Goal: Task Accomplishment & Management: Use online tool/utility

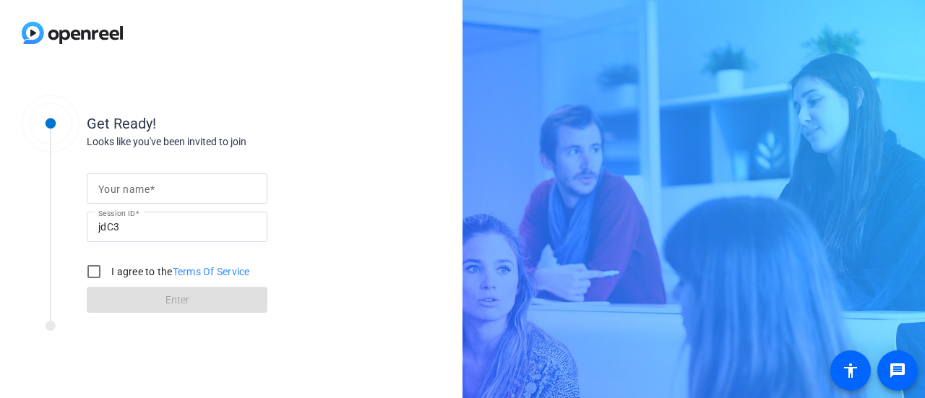
click at [146, 192] on mat-label "Your name" at bounding box center [123, 190] width 51 height 12
click at [146, 192] on input "Your name" at bounding box center [177, 188] width 158 height 17
type input "[PERSON_NAME]"
click at [95, 275] on input "I agree to the Terms Of Service" at bounding box center [93, 271] width 29 height 29
checkbox input "true"
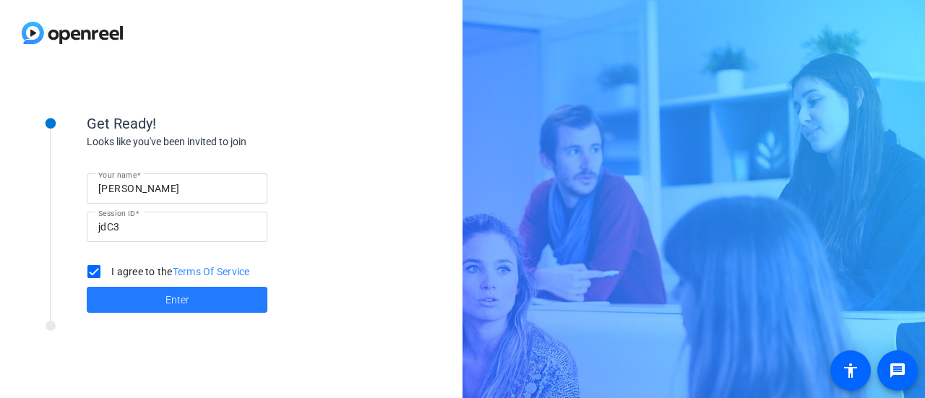
click at [176, 298] on span "Enter" at bounding box center [177, 300] width 24 height 15
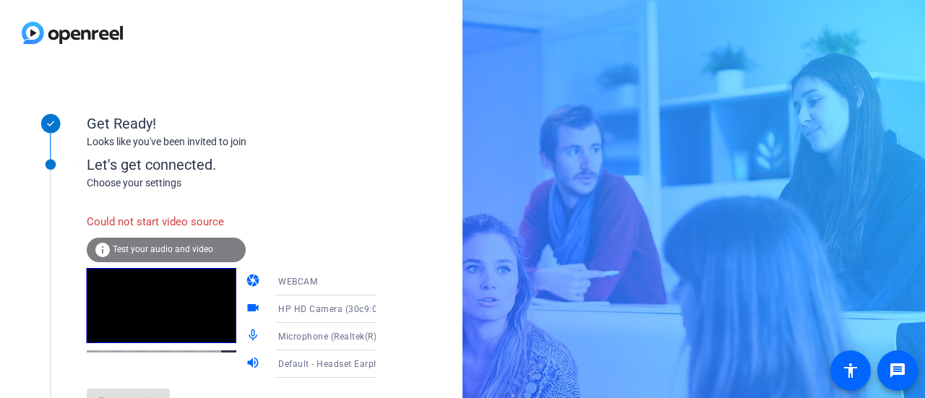
click at [382, 283] on icon at bounding box center [390, 281] width 17 height 17
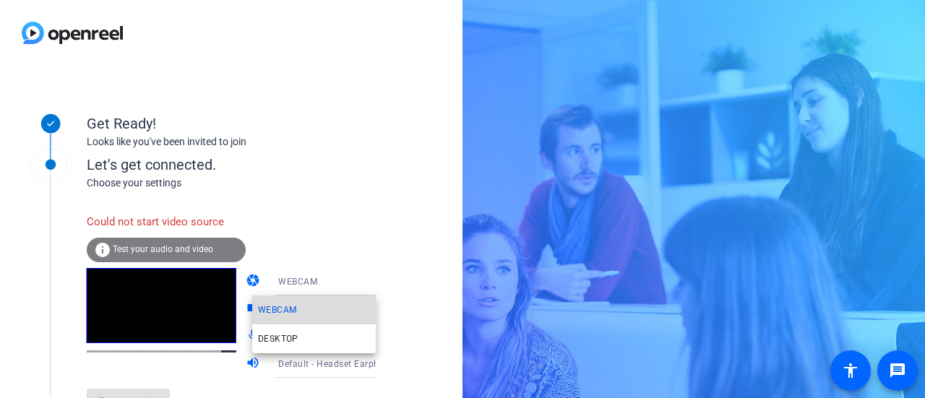
click at [304, 310] on mat-option "WEBCAM" at bounding box center [314, 310] width 124 height 29
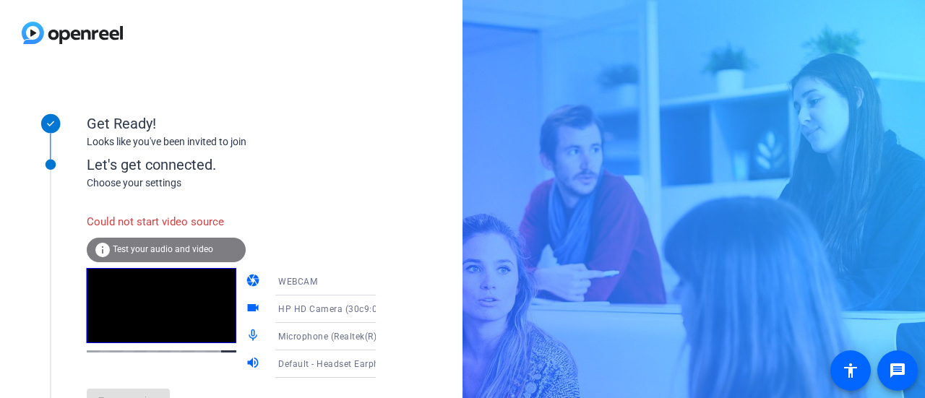
click at [382, 311] on icon at bounding box center [390, 309] width 17 height 17
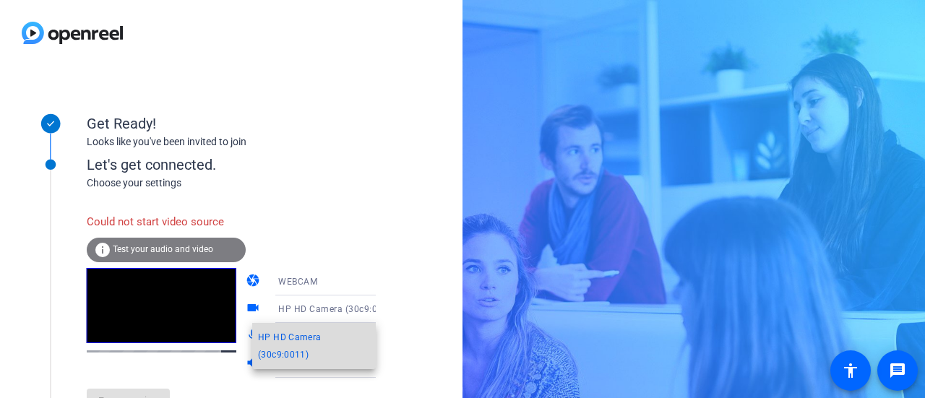
click at [292, 343] on span "HP HD Camera (30c9:0011)" at bounding box center [314, 346] width 112 height 35
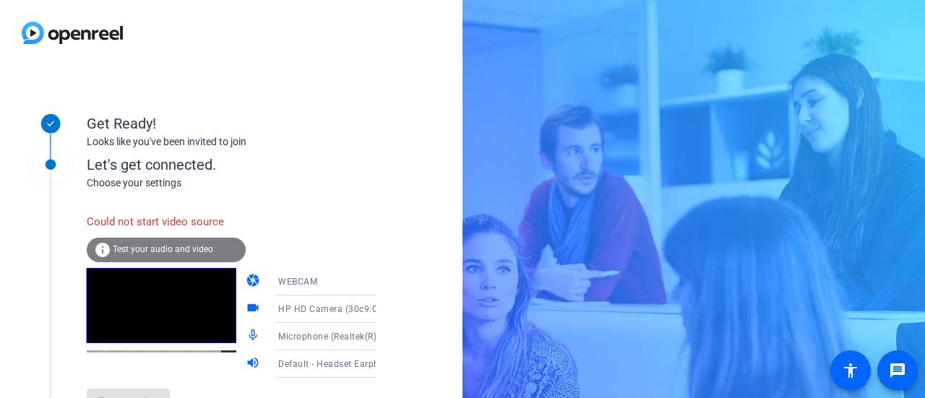
click at [171, 249] on span "Test your audio and video" at bounding box center [163, 249] width 100 height 10
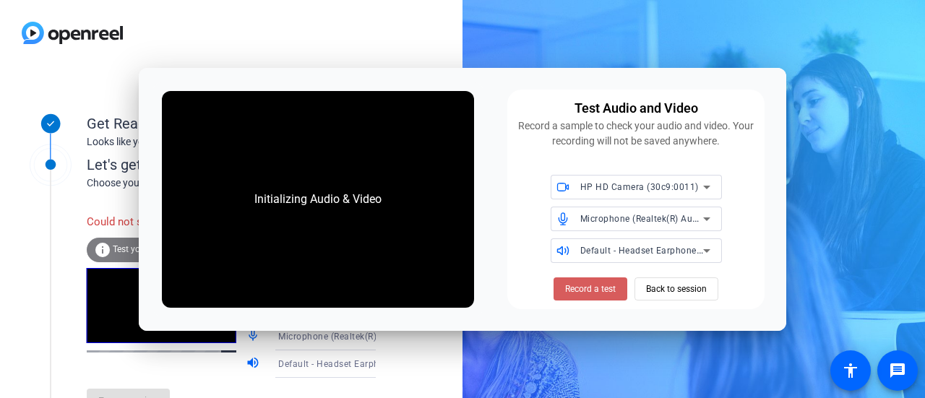
click at [606, 291] on span "Record a test" at bounding box center [590, 289] width 51 height 13
click at [682, 285] on span "Back to session" at bounding box center [676, 288] width 61 height 27
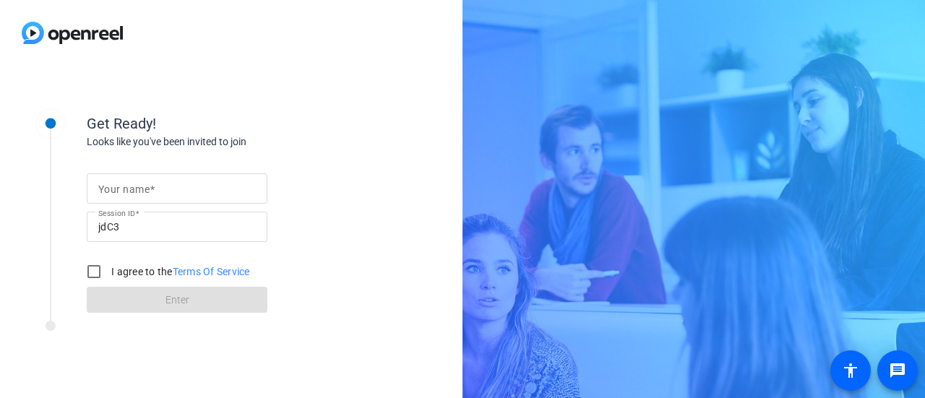
click at [132, 184] on mat-label "Your name" at bounding box center [123, 190] width 51 height 12
click at [132, 183] on input "Your name" at bounding box center [177, 188] width 158 height 17
type input "[PERSON_NAME]"
click at [95, 275] on input "I agree to the Terms Of Service" at bounding box center [93, 271] width 29 height 29
checkbox input "true"
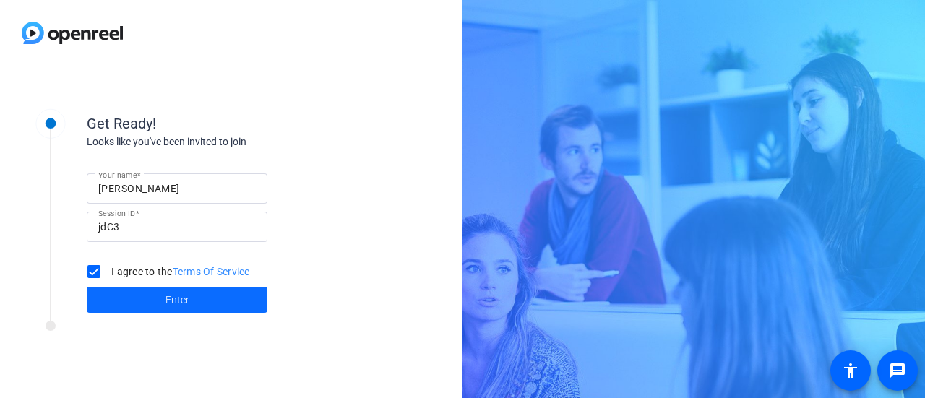
click at [198, 299] on span at bounding box center [177, 300] width 181 height 35
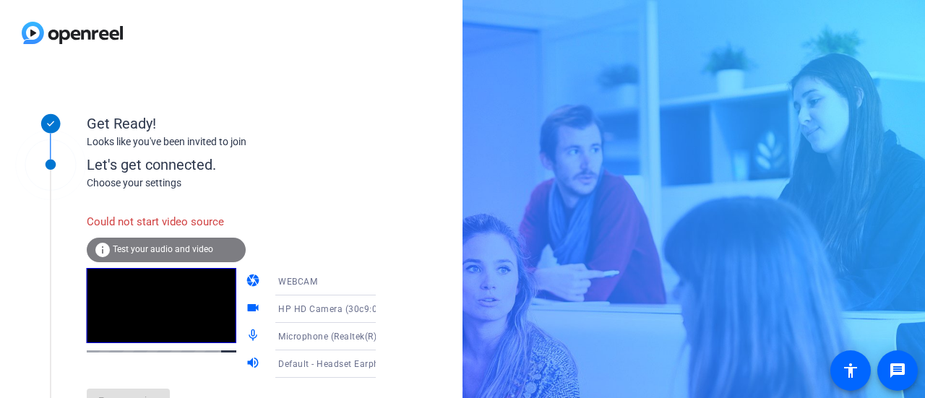
click at [413, 347] on div "Get Ready! Looks like you've been invited to join Let's get connected. Choose y…" at bounding box center [231, 232] width 463 height 332
click at [159, 256] on div "info Test your audio and video" at bounding box center [166, 250] width 159 height 25
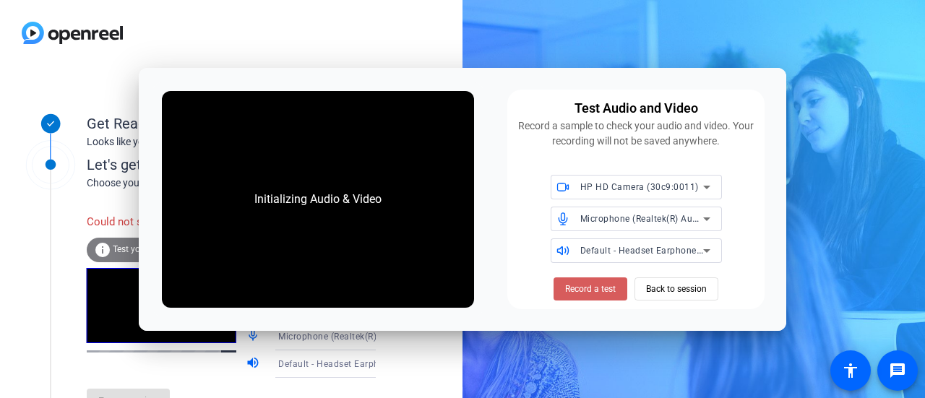
click at [593, 287] on span "Record a test" at bounding box center [590, 289] width 51 height 13
click at [580, 290] on span "Record a test" at bounding box center [590, 289] width 51 height 13
click at [582, 291] on span "Record a test" at bounding box center [590, 289] width 51 height 13
click at [699, 185] on icon at bounding box center [706, 187] width 17 height 17
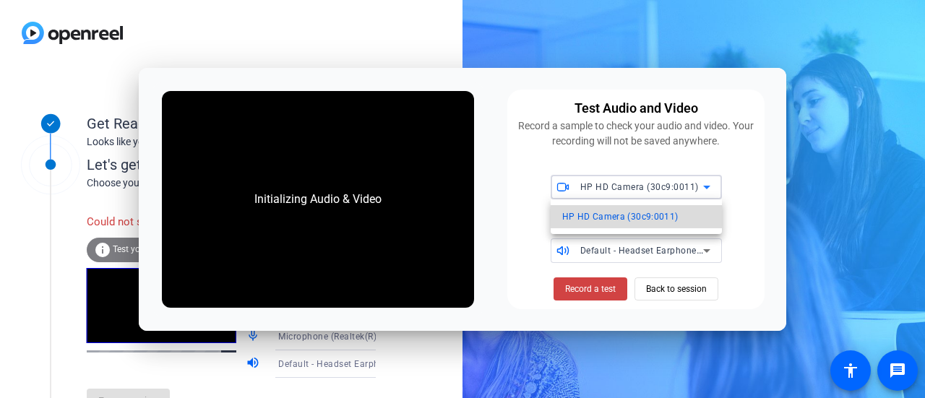
click at [621, 217] on span "HP HD Camera (30c9:0011)" at bounding box center [620, 216] width 116 height 17
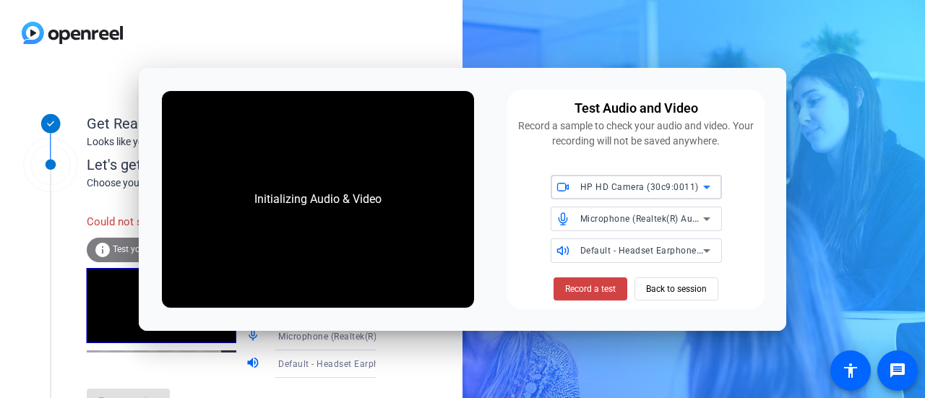
click at [704, 189] on icon at bounding box center [706, 187] width 17 height 17
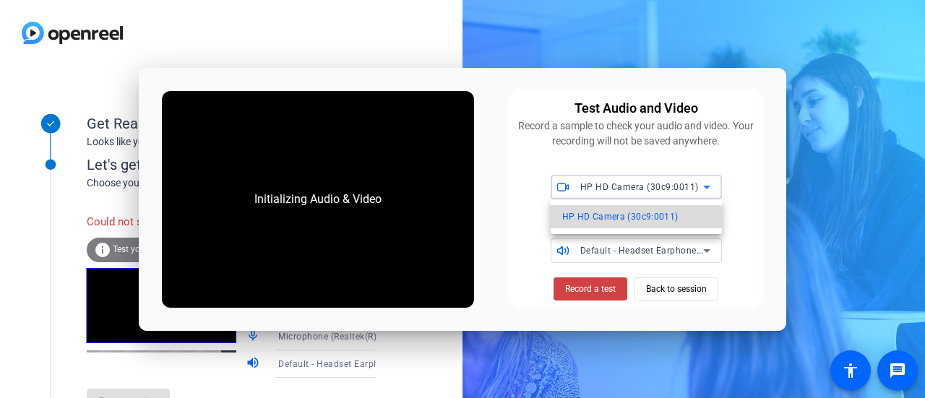
click at [632, 220] on span "HP HD Camera (30c9:0011)" at bounding box center [620, 216] width 116 height 17
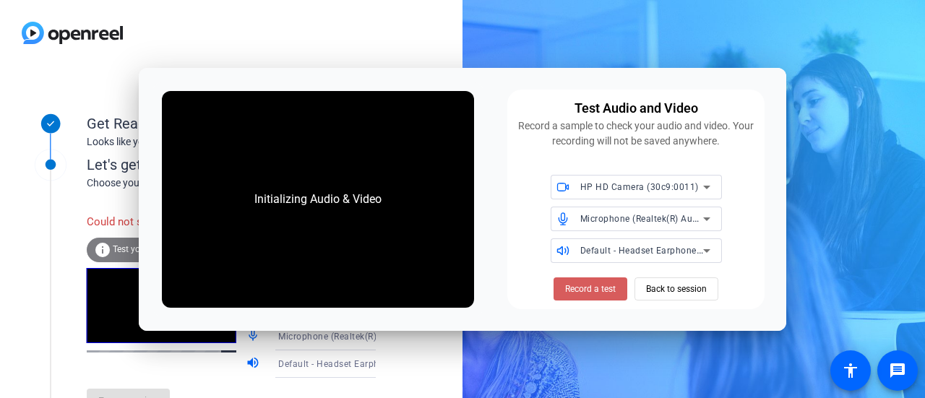
click at [594, 287] on span "Record a test" at bounding box center [590, 289] width 51 height 13
click at [695, 293] on span "Back to session" at bounding box center [676, 288] width 61 height 27
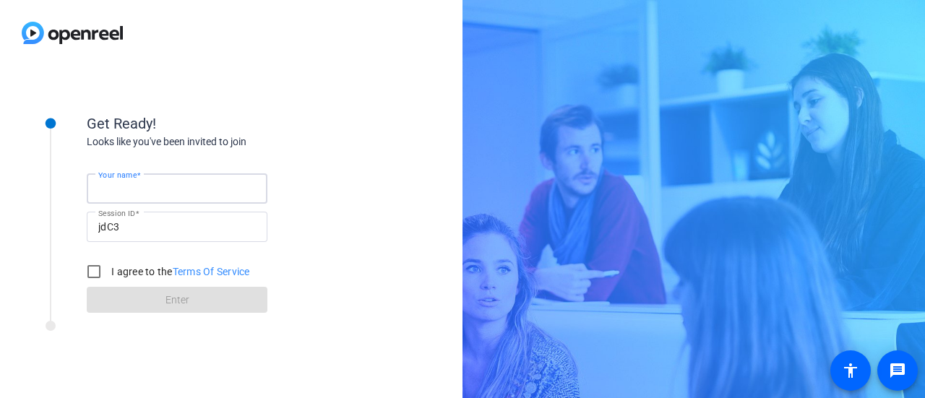
click at [183, 186] on input "Your name" at bounding box center [177, 188] width 158 height 17
type input "[PERSON_NAME]"
click at [91, 274] on input "I agree to the Terms Of Service" at bounding box center [93, 271] width 29 height 29
checkbox input "true"
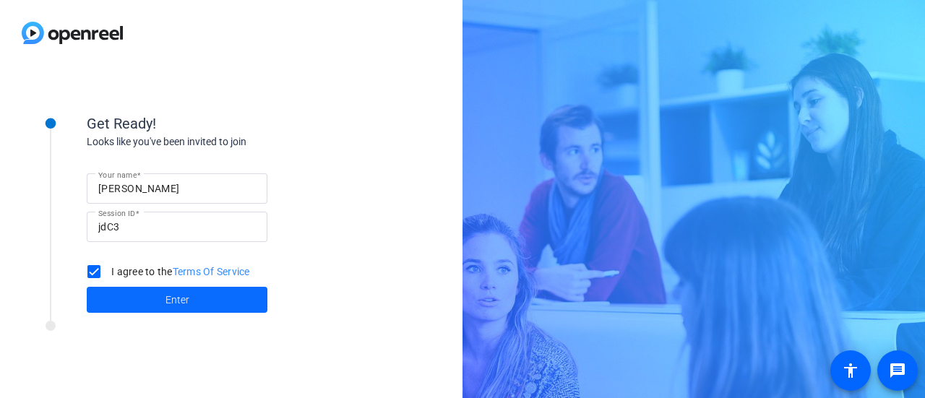
click at [169, 300] on span "Enter" at bounding box center [177, 300] width 24 height 15
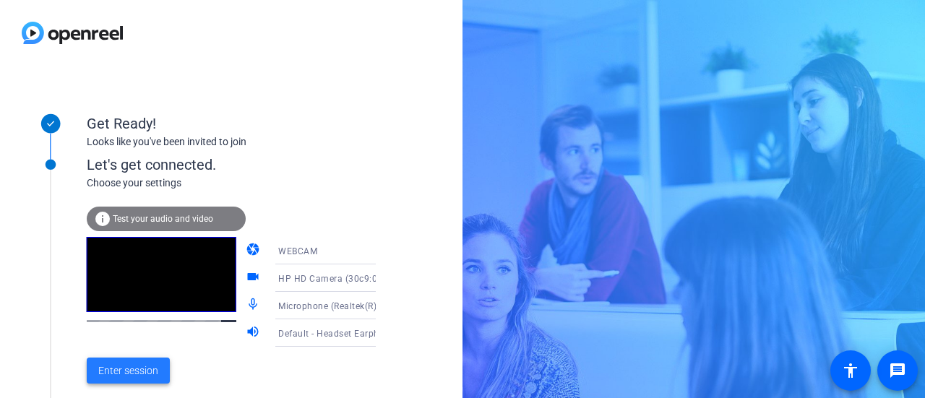
click at [117, 381] on span at bounding box center [128, 370] width 83 height 35
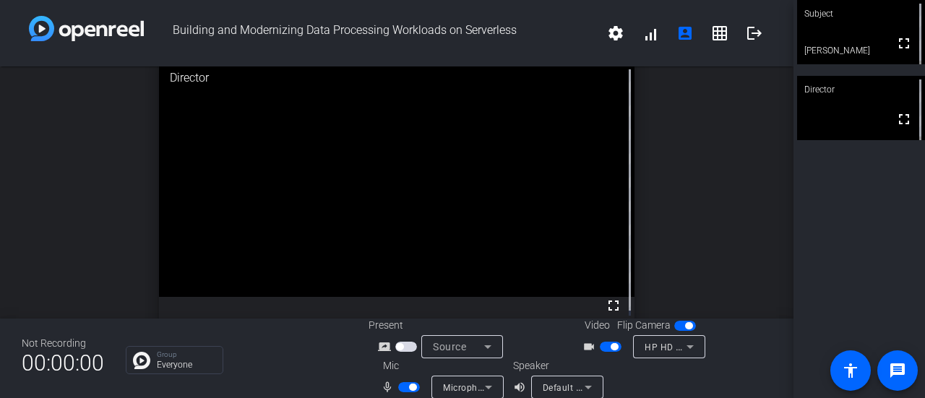
scroll to position [5, 0]
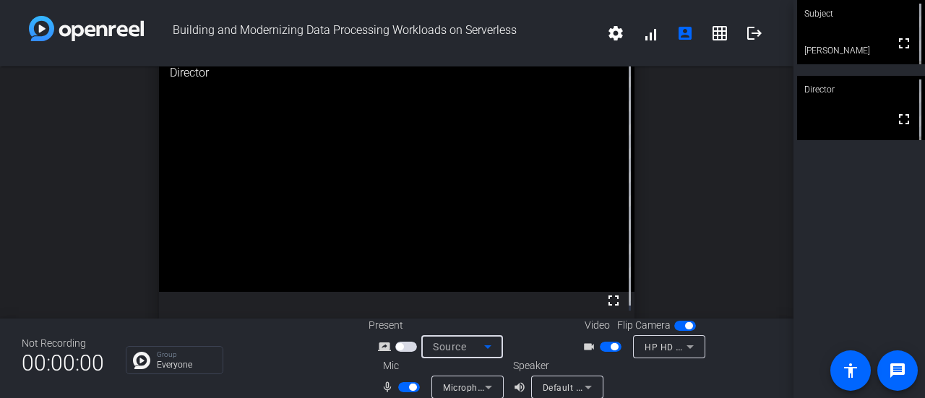
click at [489, 349] on icon at bounding box center [487, 346] width 17 height 17
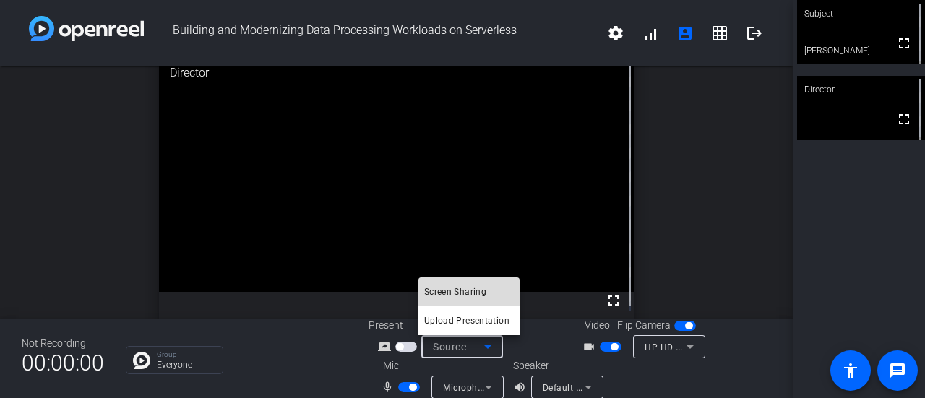
click at [473, 287] on span "Screen Sharing" at bounding box center [455, 291] width 62 height 17
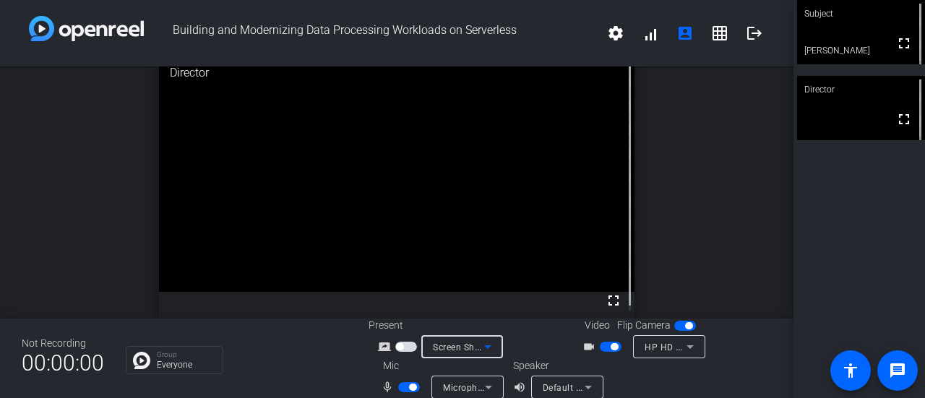
click at [483, 348] on icon at bounding box center [487, 346] width 17 height 17
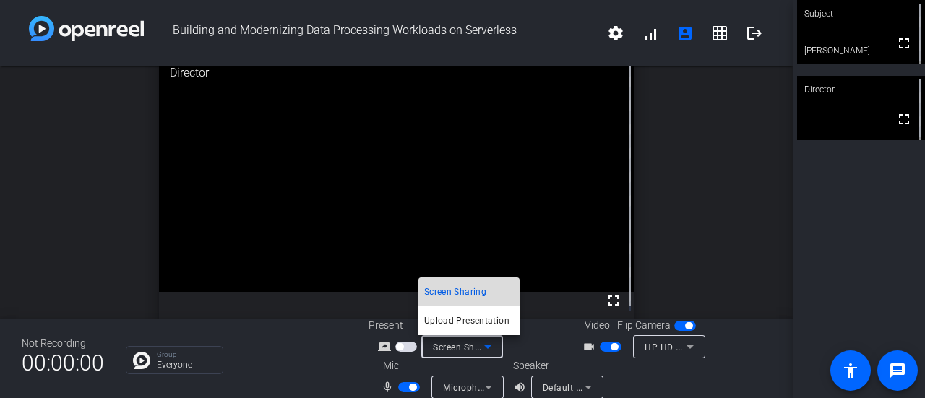
click at [471, 291] on span "Screen Sharing" at bounding box center [455, 291] width 62 height 17
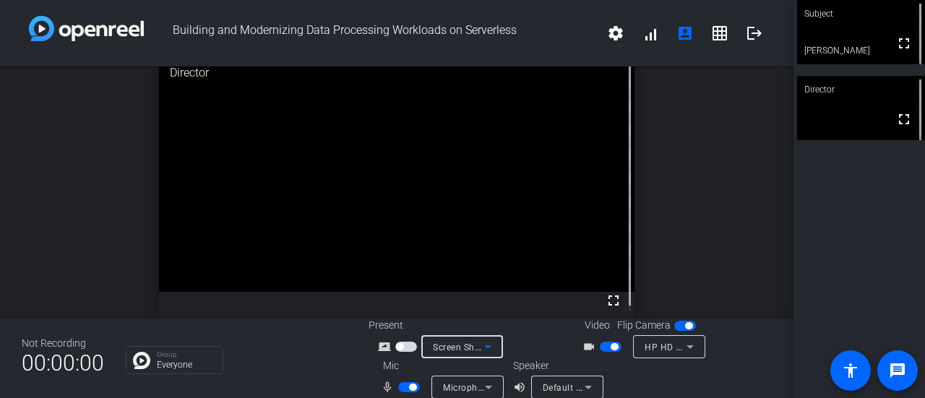
click at [479, 351] on icon at bounding box center [487, 346] width 17 height 17
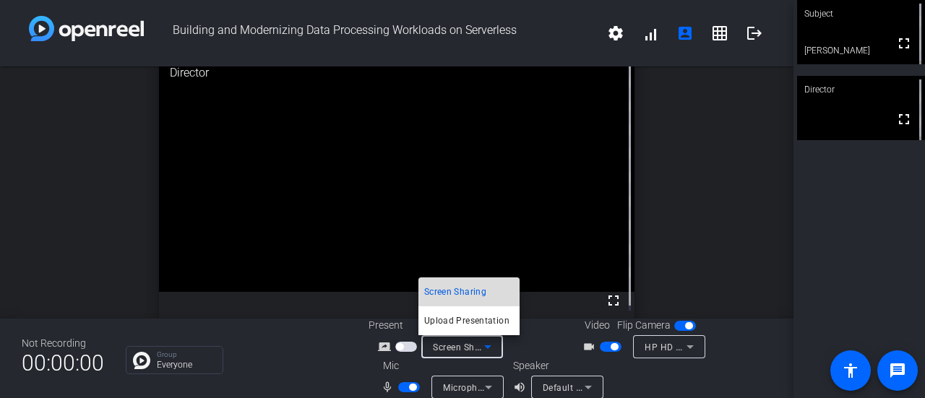
click at [476, 287] on span "Screen Sharing" at bounding box center [455, 291] width 62 height 17
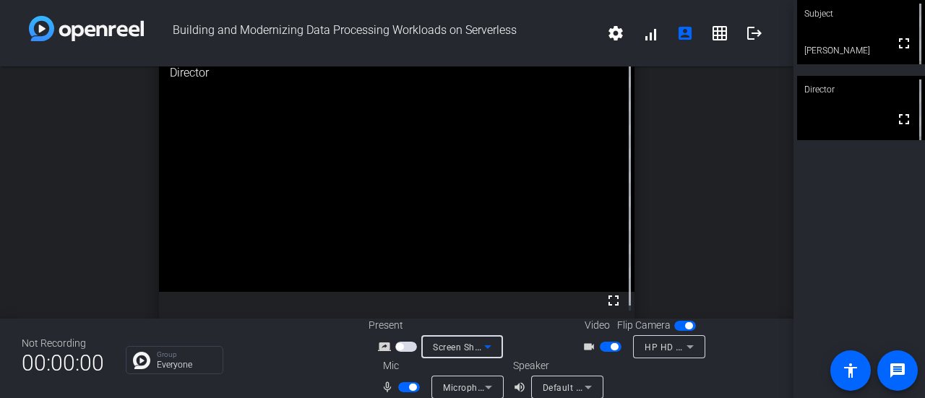
click at [479, 353] on icon at bounding box center [487, 346] width 17 height 17
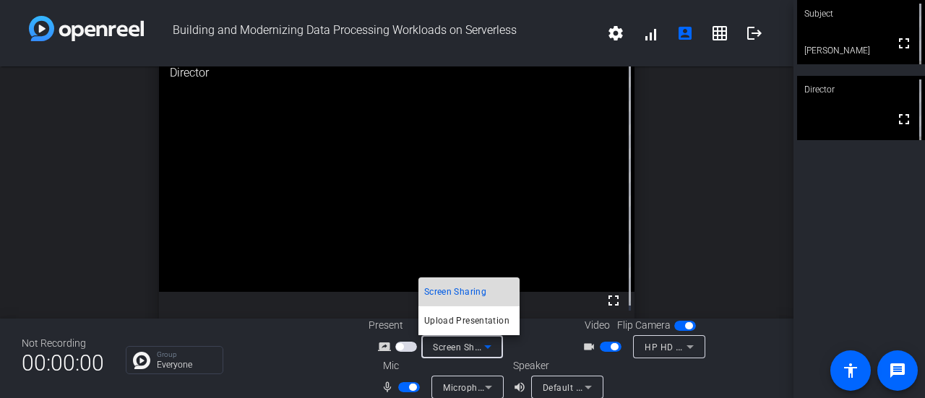
click at [474, 285] on span "Screen Sharing" at bounding box center [455, 291] width 62 height 17
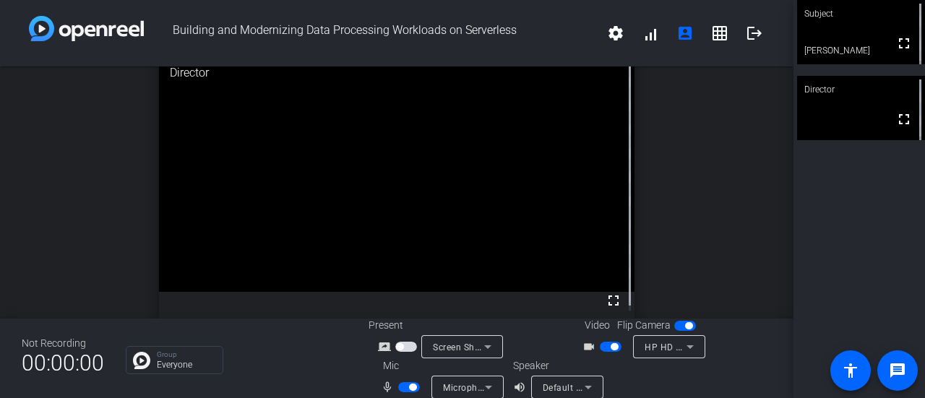
click at [391, 344] on mat-icon "screen_share_outline" at bounding box center [386, 346] width 17 height 17
click at [398, 349] on span "button" at bounding box center [399, 346] width 7 height 7
